Goal: Task Accomplishment & Management: Use online tool/utility

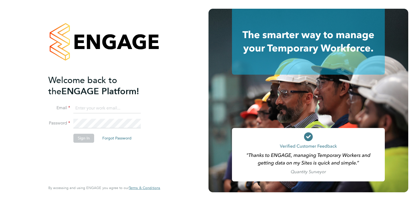
type input "[PERSON_NAME][EMAIL_ADDRESS][DOMAIN_NAME]"
click at [81, 138] on button "Sign In" at bounding box center [83, 138] width 21 height 9
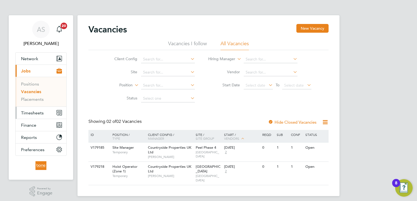
click at [35, 112] on span "Timesheets" at bounding box center [32, 112] width 23 height 5
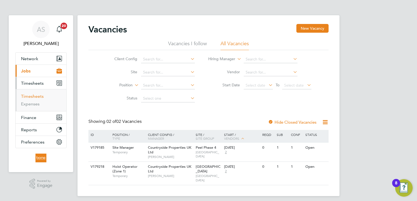
click at [38, 96] on link "Timesheets" at bounding box center [32, 96] width 23 height 5
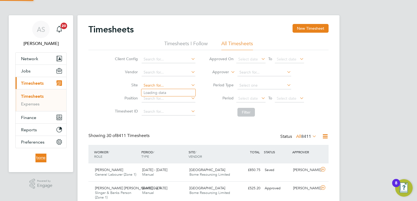
click at [157, 85] on input at bounding box center [168, 86] width 54 height 8
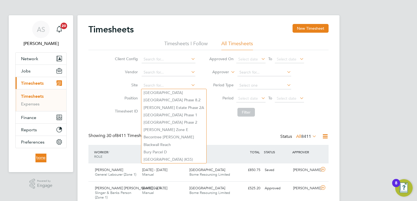
click at [97, 92] on div "Client Config Vendor Site Position Timesheet ID Approved On Select date To Sele…" at bounding box center [208, 84] width 240 height 69
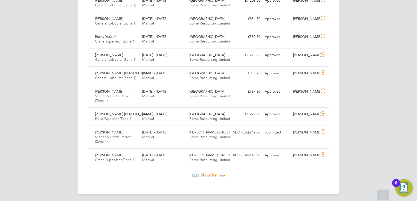
click at [211, 173] on span "30" at bounding box center [212, 175] width 4 height 5
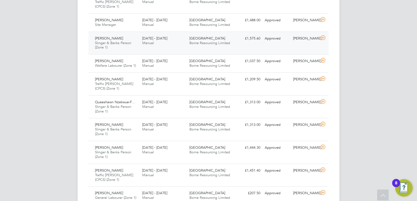
click at [140, 43] on div "18 - 24 Aug 2025 Manual" at bounding box center [163, 41] width 47 height 14
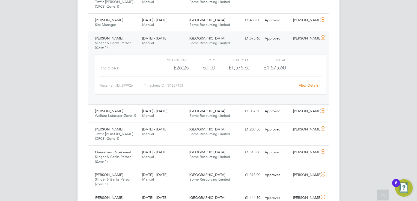
click at [305, 83] on link "View Details" at bounding box center [308, 85] width 20 height 5
